Goal: Obtain resource: Obtain resource

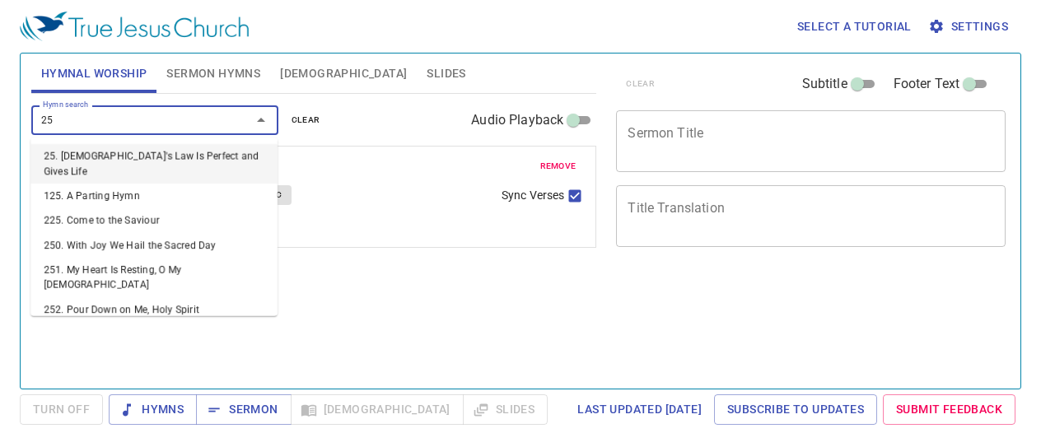
type input "256"
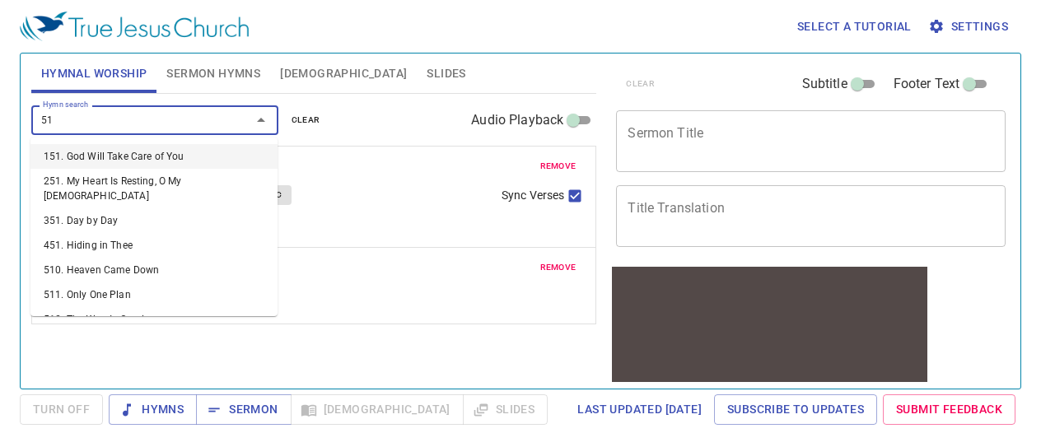
type input "514"
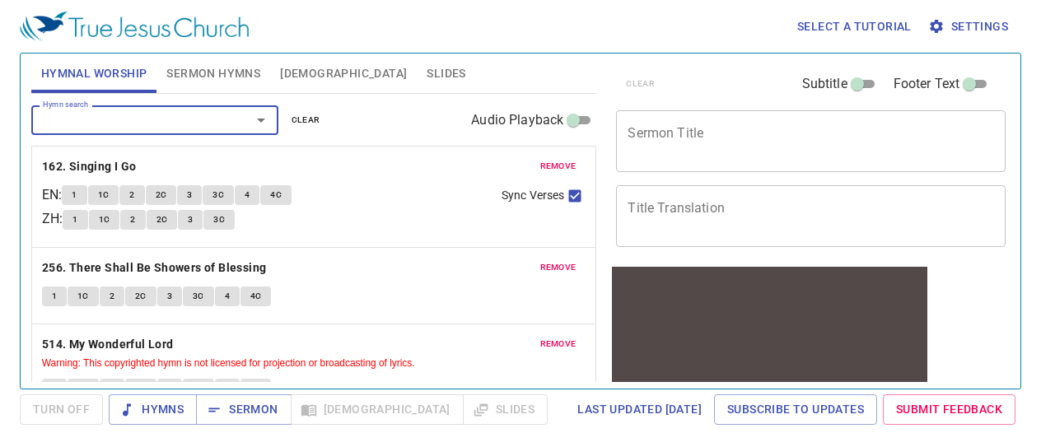
click at [86, 197] on button "1" at bounding box center [74, 195] width 25 height 20
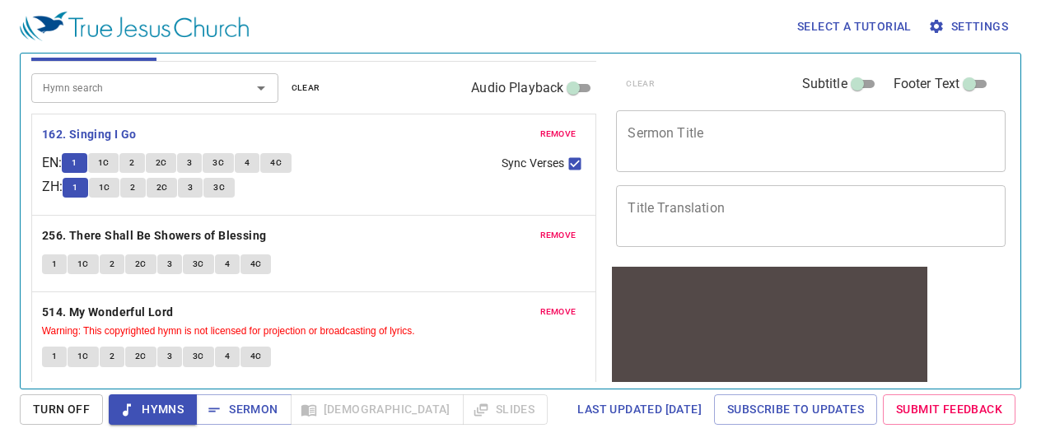
scroll to position [33, 0]
click at [105, 160] on span "1C" at bounding box center [104, 162] width 12 height 15
click at [99, 163] on button "1C" at bounding box center [103, 162] width 31 height 20
click at [100, 162] on button "1C" at bounding box center [103, 162] width 31 height 20
click at [143, 166] on button "2" at bounding box center [131, 162] width 25 height 20
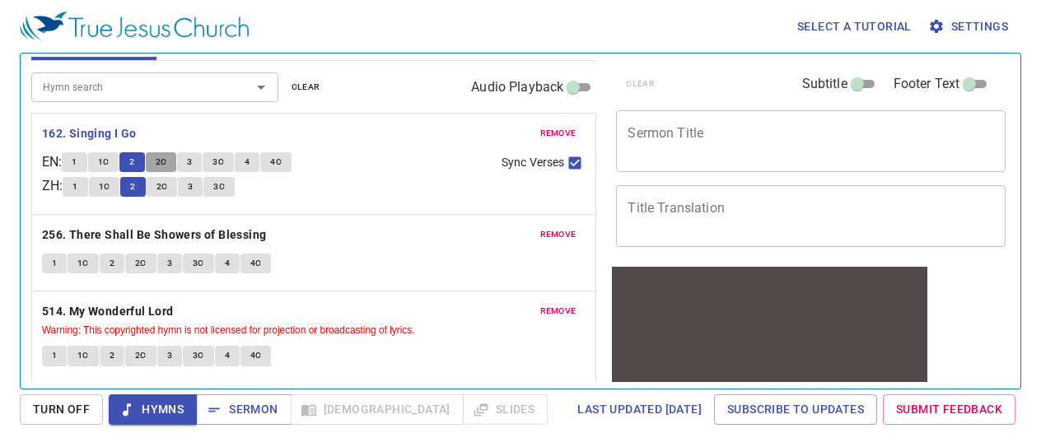
click at [166, 161] on span "2C" at bounding box center [162, 162] width 12 height 15
click at [192, 169] on span "3" at bounding box center [189, 162] width 5 height 15
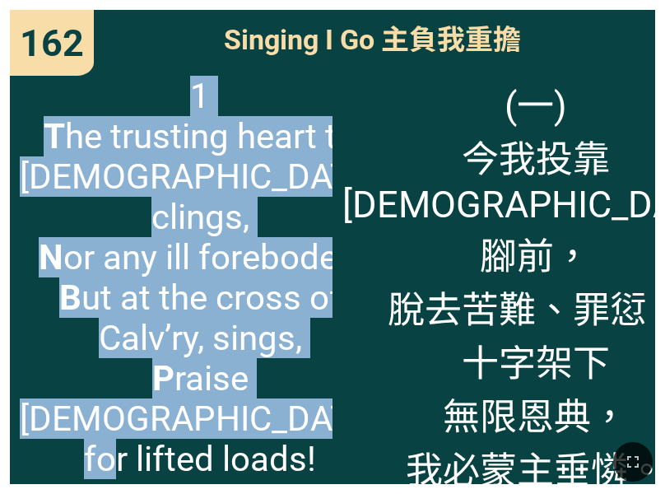
drag, startPoint x: 161, startPoint y: 105, endPoint x: 266, endPoint y: 423, distance: 335.3
click at [266, 423] on span "1 T he trusting heart to [DEMOGRAPHIC_DATA] clings, N or any ill forebodes, B u…" at bounding box center [200, 277] width 361 height 403
copy span "1 T he trusting heart to [DEMOGRAPHIC_DATA] clings, N or any ill forebodes, B u…"
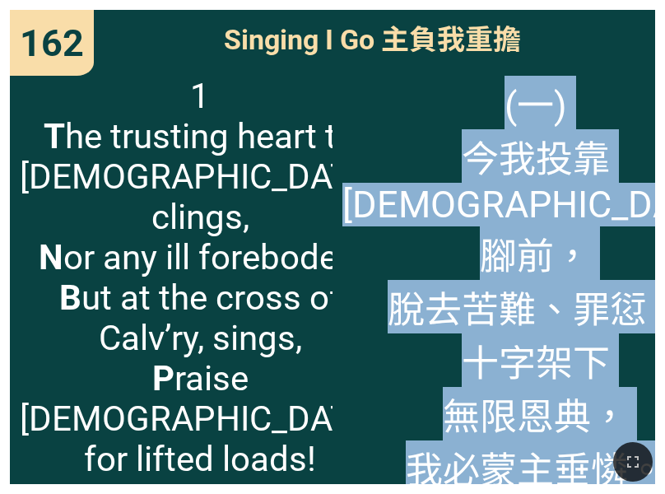
drag, startPoint x: 463, startPoint y: 106, endPoint x: 637, endPoint y: 440, distance: 376.7
click at [637, 7] on div "Hymnal Worship Hymnal Worship 詩頌崇拜 詩頌崇拜 162 256 514 162 162 Singing I Go 主負我重擔 …" at bounding box center [333, 7] width 652 height 0
copy span "(一) 今我投靠 [DEMOGRAPHIC_DATA]腳前， 脫去苦難、罪愆； 十字架下 無限恩典， 我必蒙主垂憐。"
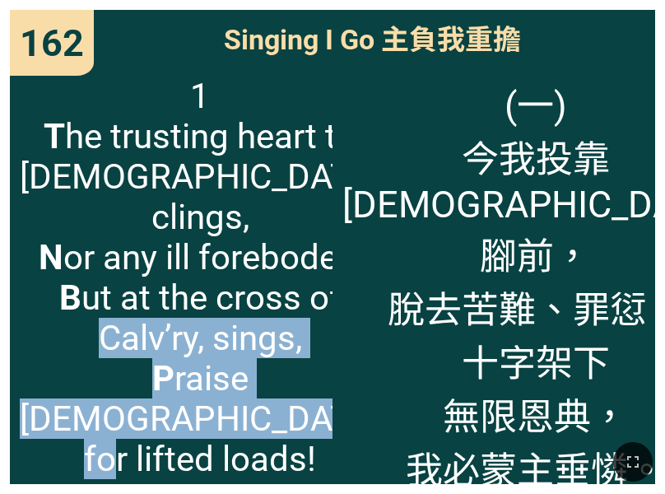
drag, startPoint x: 322, startPoint y: 325, endPoint x: 322, endPoint y: 313, distance: 12.3
click at [322, 313] on span "1 T he trusting heart to [DEMOGRAPHIC_DATA] clings, N or any ill forebodes, B u…" at bounding box center [200, 277] width 361 height 403
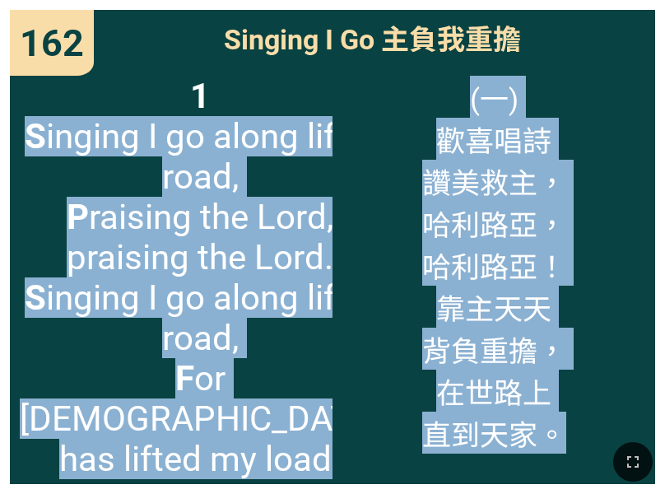
drag, startPoint x: 36, startPoint y: 136, endPoint x: 288, endPoint y: 431, distance: 387.7
click at [288, 7] on div "Hymnal Worship Hymnal Worship 詩頌崇拜 詩頌崇拜 162 256 514 162 162 Singing I Go 主負我重擔 …" at bounding box center [333, 7] width 652 height 0
click at [276, 422] on span "1 S inging I go along life’s road, P raising the Lord, praising the Lord. S ing…" at bounding box center [200, 277] width 361 height 403
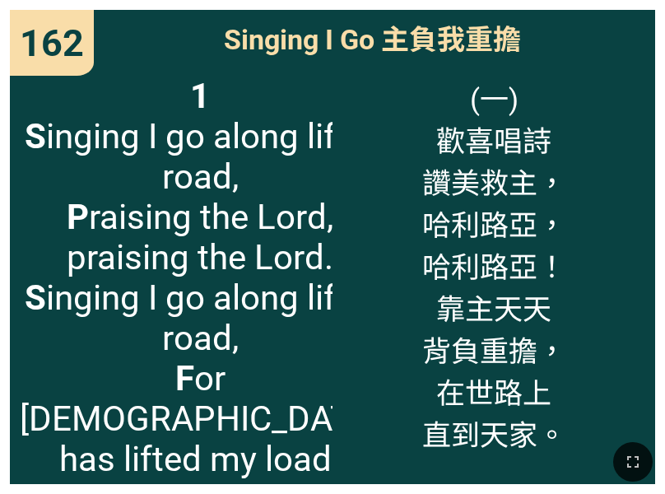
click at [31, 140] on span "1 S inging I go along life’s road, P raising the Lord, praising the Lord. S ing…" at bounding box center [200, 277] width 361 height 403
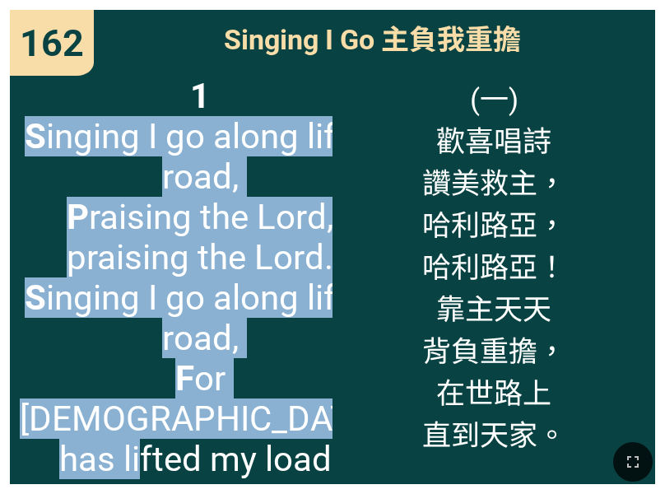
drag, startPoint x: 35, startPoint y: 140, endPoint x: 234, endPoint y: 429, distance: 351.0
click at [234, 429] on span "1 S inging I go along life’s road, P raising the Lord, praising the Lord. S ing…" at bounding box center [200, 277] width 361 height 403
copy span "S inging I go along life’s road, P raising the Lord, praising the Lord. S ingin…"
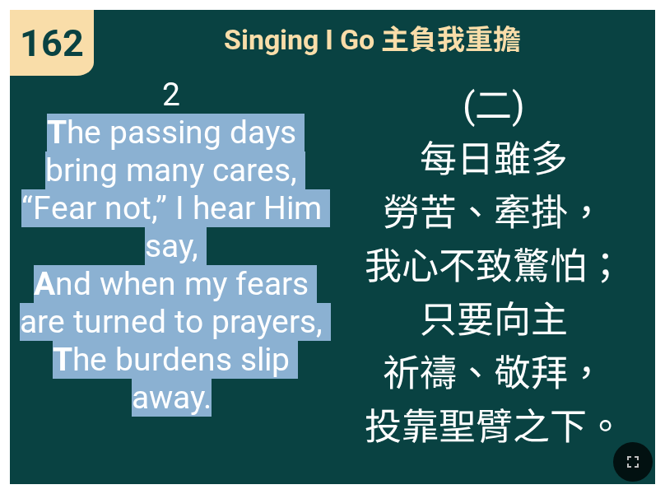
drag, startPoint x: 49, startPoint y: 123, endPoint x: 230, endPoint y: 392, distance: 324.9
click at [230, 392] on span "2 T he passing days bring many cares, “Fear not,” I hear Him say, A nd when my …" at bounding box center [171, 246] width 303 height 341
copy span "T he passing days bring many cares, “Fear not,” I hear Him say, A nd when my fe…"
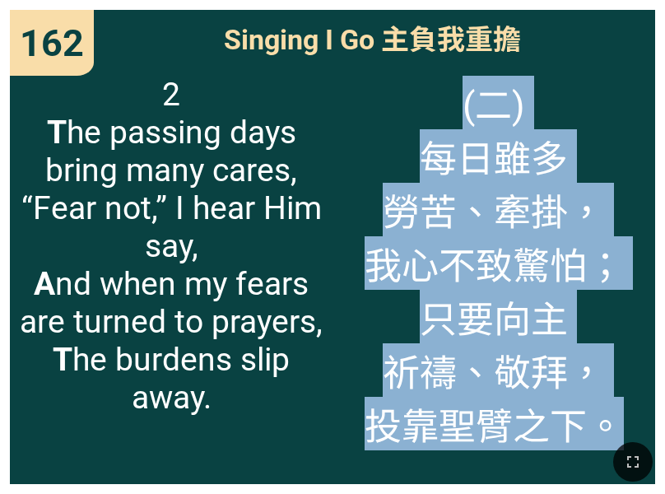
drag, startPoint x: 463, startPoint y: 102, endPoint x: 626, endPoint y: 438, distance: 373.3
click at [626, 7] on div "Hymnal Worship Hymnal Worship 詩頌崇拜 詩頌崇拜 162 256 514 162 162 Singing I Go 主負我重擔 …" at bounding box center [333, 7] width 652 height 0
copy span "(二) 每日雖多 勞苦、牽掛， 我心不致驚怕； 只要向主 祈禱、敬拜， 投靠聖臂之下。"
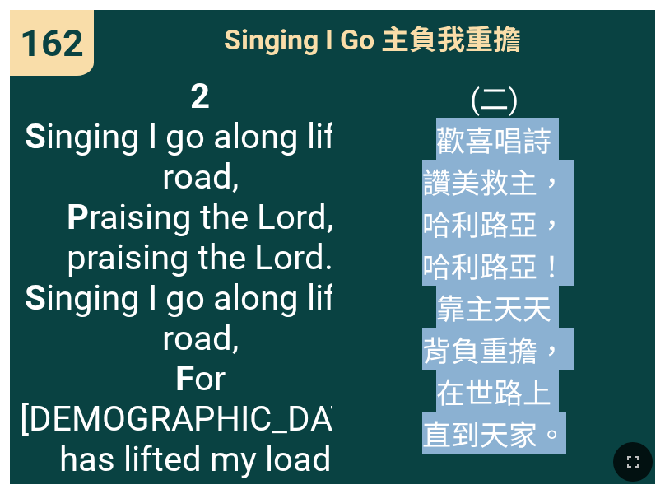
drag, startPoint x: 437, startPoint y: 136, endPoint x: 576, endPoint y: 425, distance: 320.7
click at [576, 425] on div "(二) 歡喜唱詩 讚美救主， [PERSON_NAME]， [PERSON_NAME]路亞！ 靠主天天 背負重擔， 在世路上 直到天家。" at bounding box center [494, 275] width 323 height 418
copy span "歡喜唱詩 讚美救主， [PERSON_NAME]， [PERSON_NAME]路亞！ 靠主天天 背負重擔， 在世路上 直到天家。"
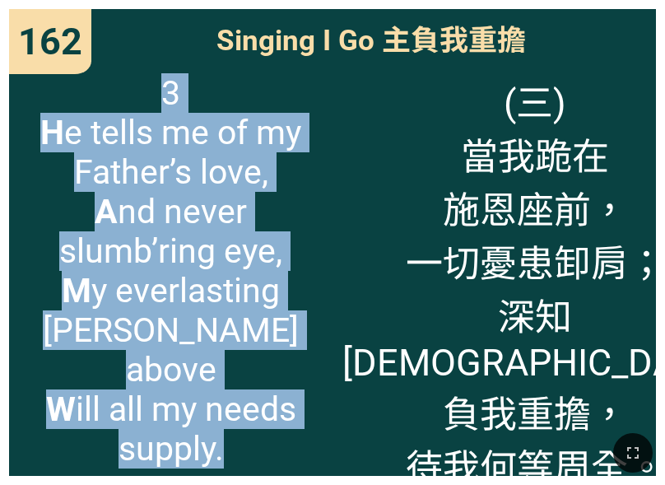
drag, startPoint x: 165, startPoint y: 98, endPoint x: 237, endPoint y: 417, distance: 327.5
click at [237, 417] on span "3 H e tells me of my Father’s love, A nd never slumb’ring eye, M y everlasting …" at bounding box center [171, 270] width 304 height 395
copy span "3 H e tells me of my Father’s love, A nd never slumb’ring eye, M y everlasting …"
